Goal: Use online tool/utility: Utilize a website feature to perform a specific function

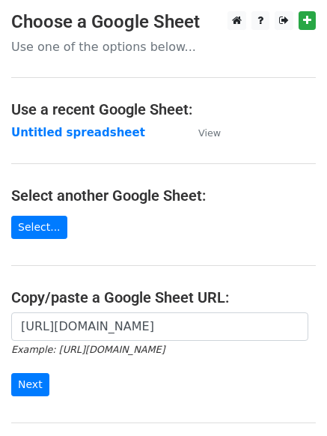
scroll to position [0, 344]
type input "[URL][DOMAIN_NAME]"
click at [35, 381] on input "Next" at bounding box center [30, 384] width 38 height 23
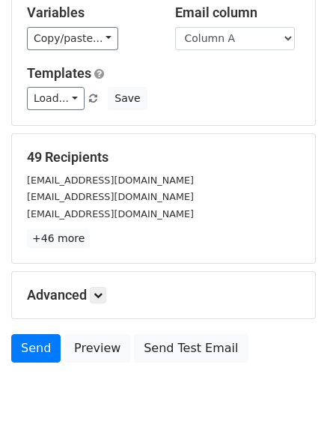
scroll to position [123, 0]
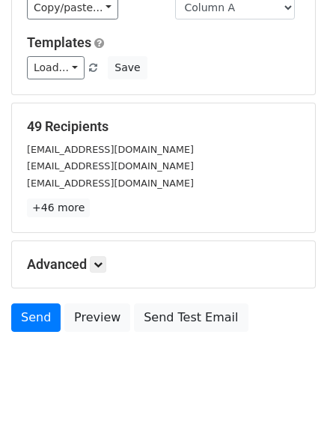
click at [21, 299] on form "Variables Copy/paste... {{Column A}} Email column Column A Templates Load... No…" at bounding box center [163, 148] width 305 height 381
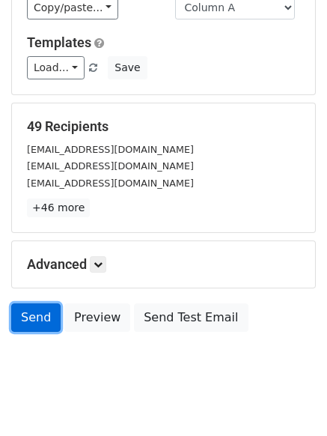
click at [21, 306] on link "Send" at bounding box center [35, 317] width 49 height 28
